Goal: Check status: Check status

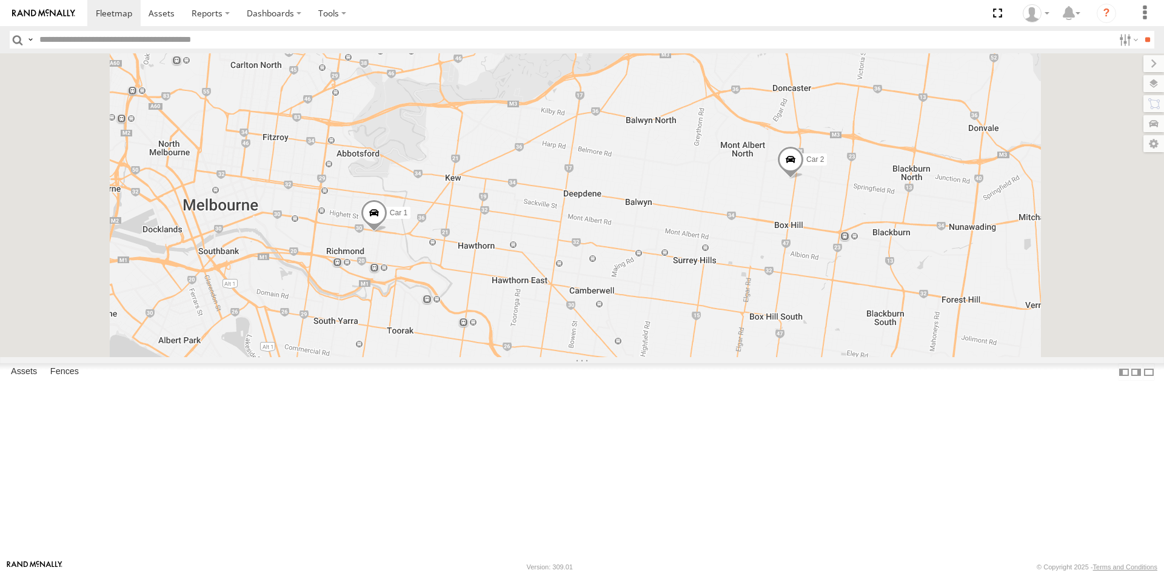
click at [804, 179] on span at bounding box center [790, 162] width 27 height 33
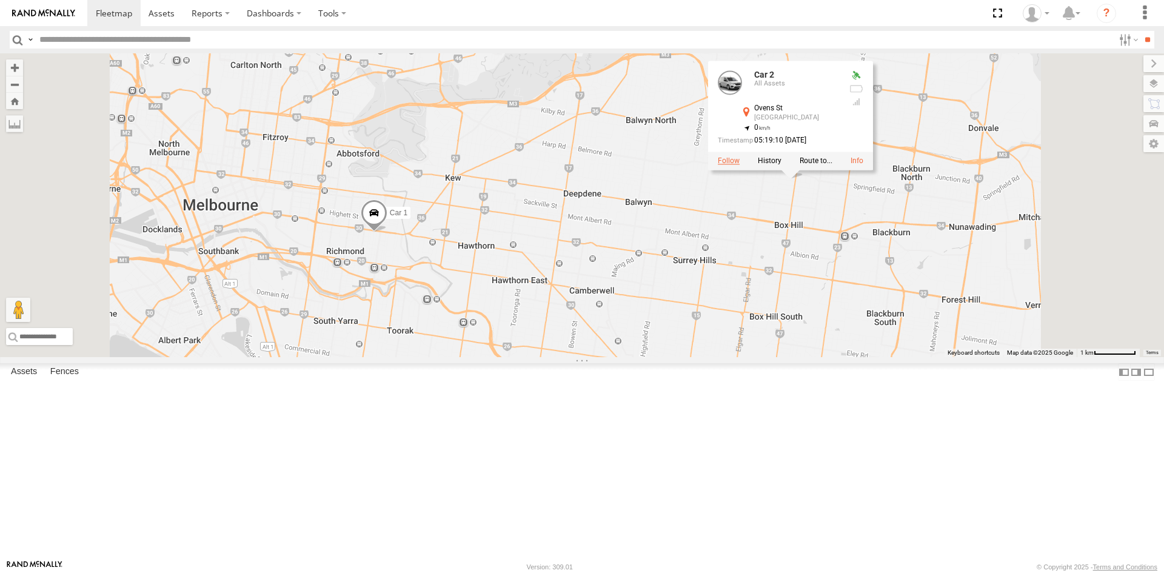
click at [739, 165] on label at bounding box center [729, 160] width 22 height 8
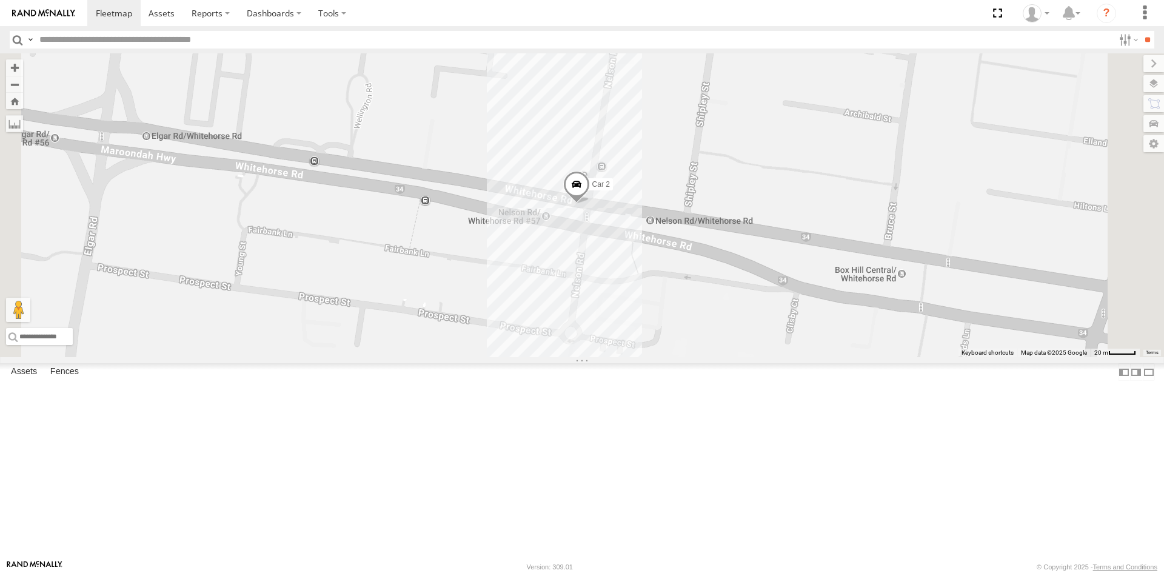
click at [590, 204] on span at bounding box center [576, 187] width 27 height 33
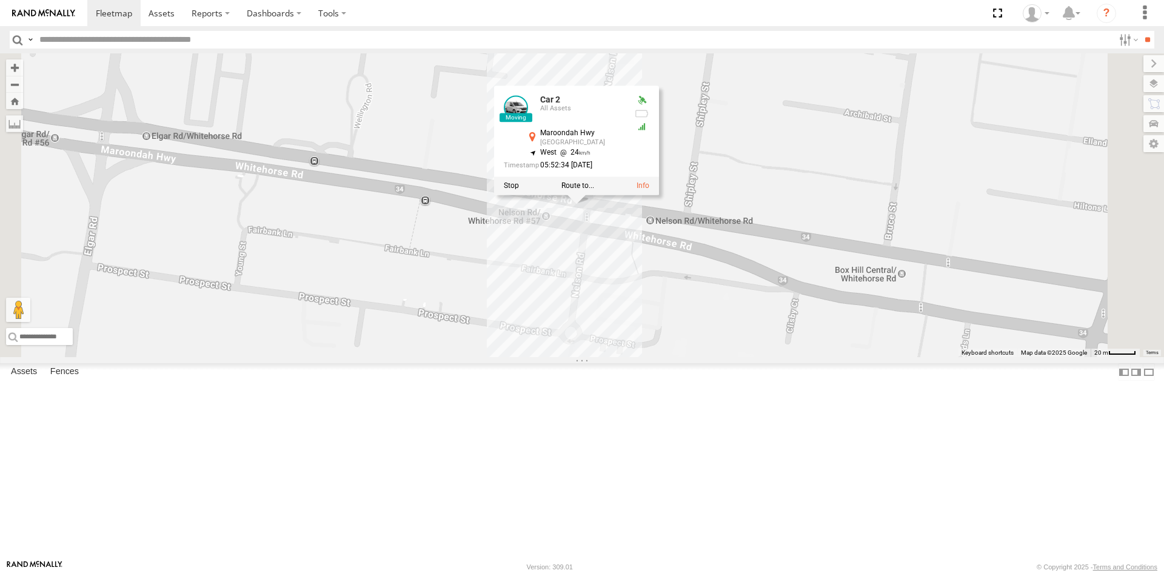
click at [704, 340] on div "Car 2 Car 2 All Assets Maroondah [GEOGRAPHIC_DATA] -37.81735 , 145.1192 West 24…" at bounding box center [582, 205] width 1164 height 304
